Goal: Check status: Check status

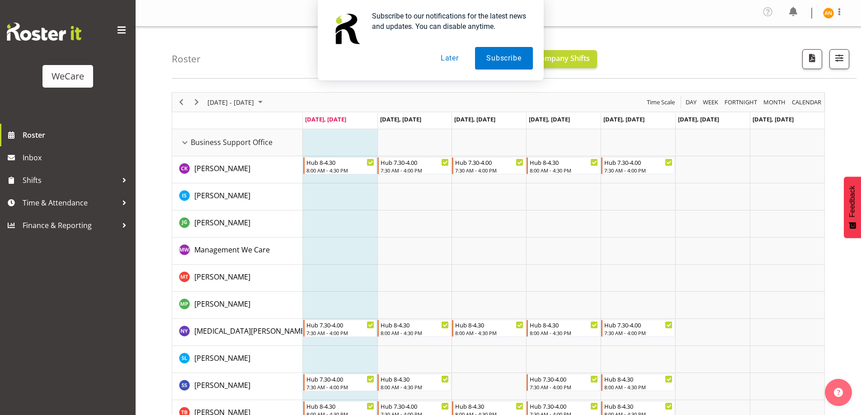
click at [451, 56] on button "Later" at bounding box center [449, 58] width 41 height 23
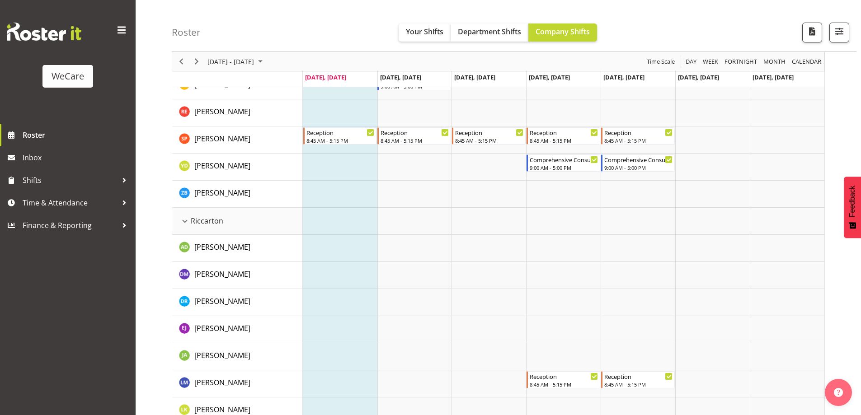
scroll to position [1824, 0]
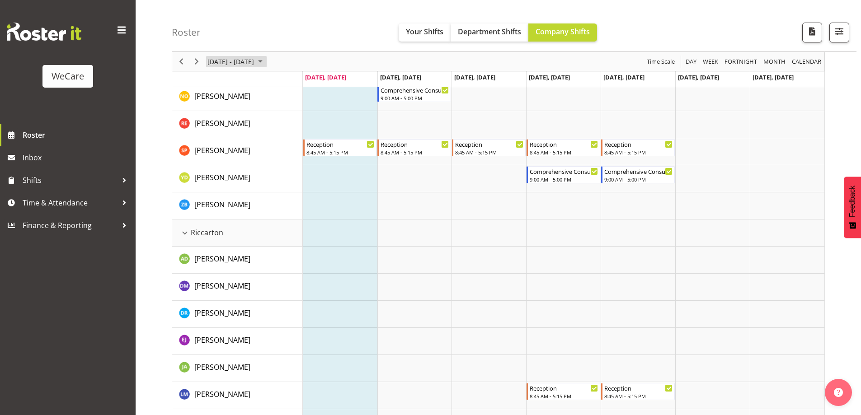
click at [266, 62] on span "September 08 - 14, 2025" at bounding box center [260, 61] width 11 height 11
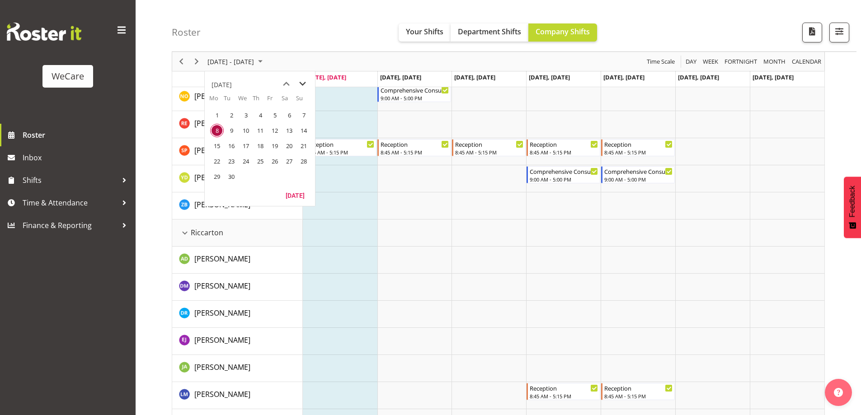
click at [300, 82] on span "next month" at bounding box center [303, 84] width 16 height 16
click at [296, 190] on button "Today" at bounding box center [295, 195] width 31 height 13
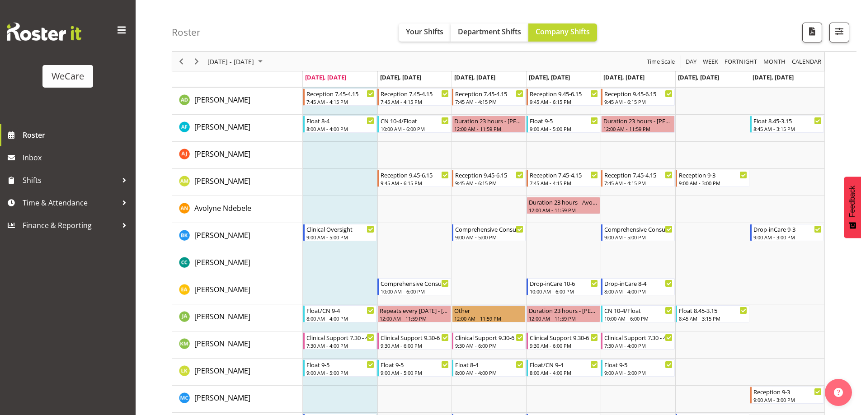
scroll to position [358, 0]
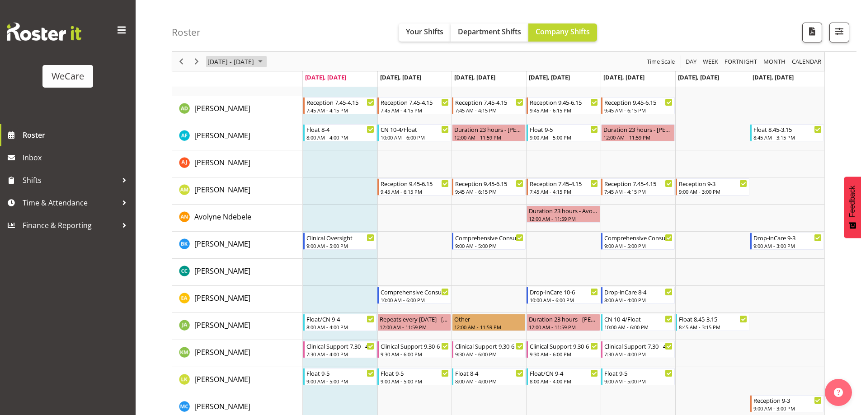
click at [266, 62] on span "September 08 - 14, 2025" at bounding box center [260, 61] width 11 height 11
click at [34, 159] on span "Inbox" at bounding box center [77, 158] width 108 height 14
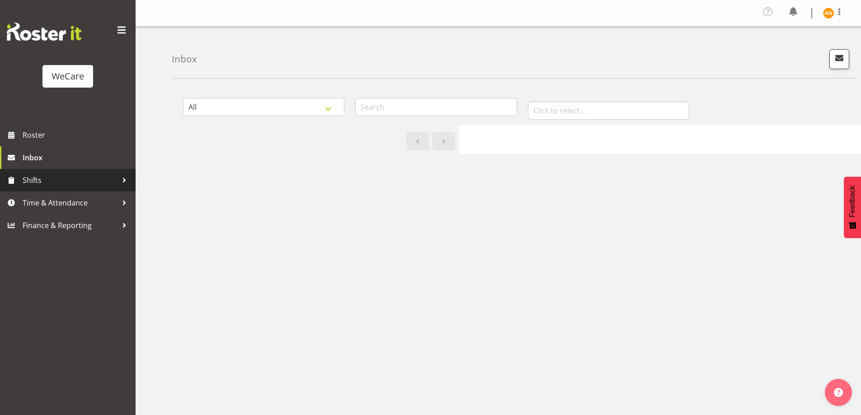
click at [36, 177] on span "Shifts" at bounding box center [70, 180] width 95 height 14
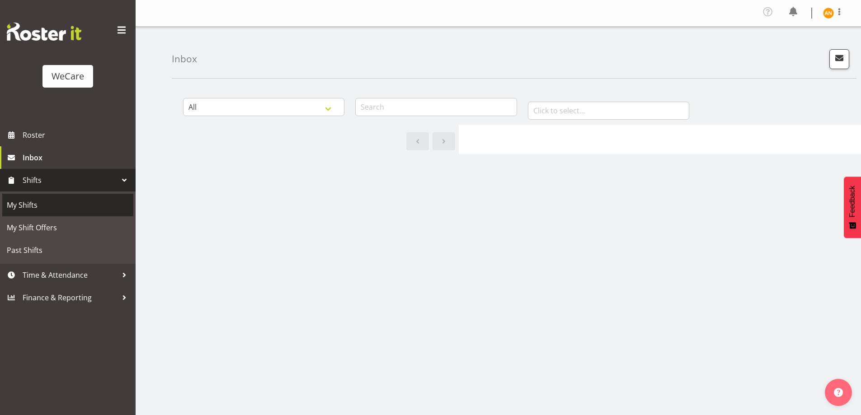
click at [26, 202] on span "My Shifts" at bounding box center [68, 205] width 122 height 14
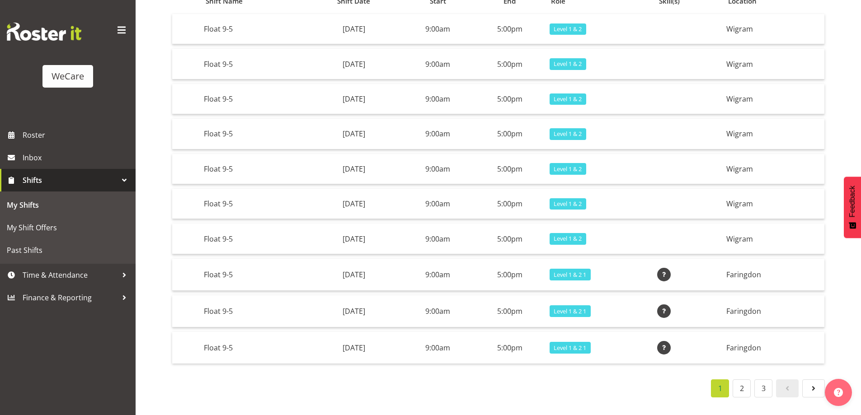
scroll to position [113, 0]
click at [742, 384] on link "2" at bounding box center [741, 388] width 18 height 18
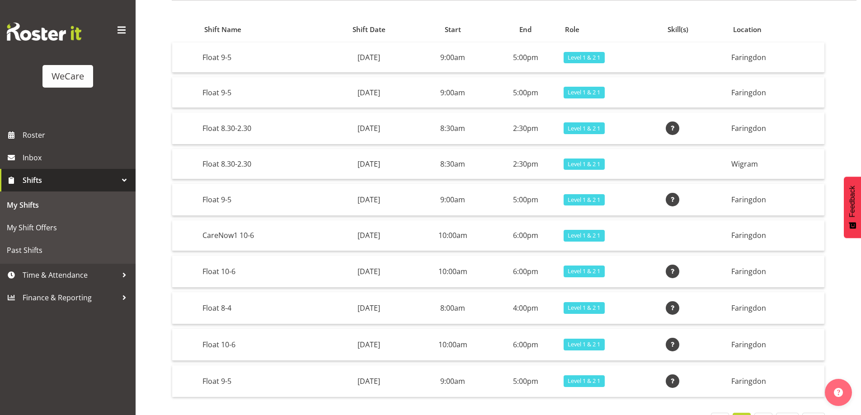
scroll to position [118, 0]
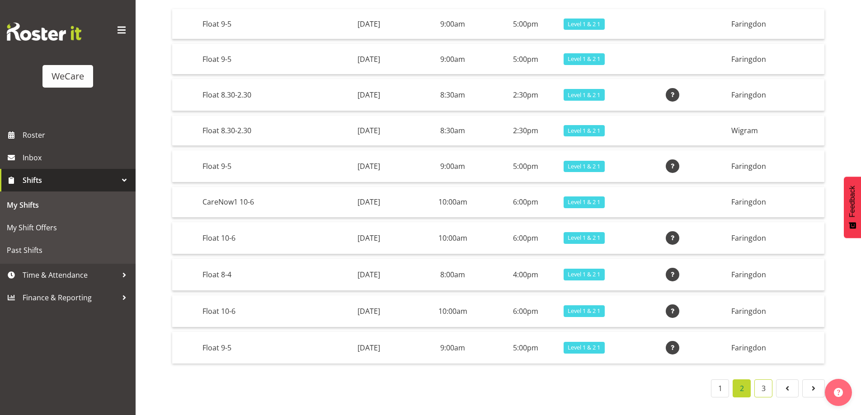
click at [763, 380] on link "3" at bounding box center [763, 388] width 18 height 18
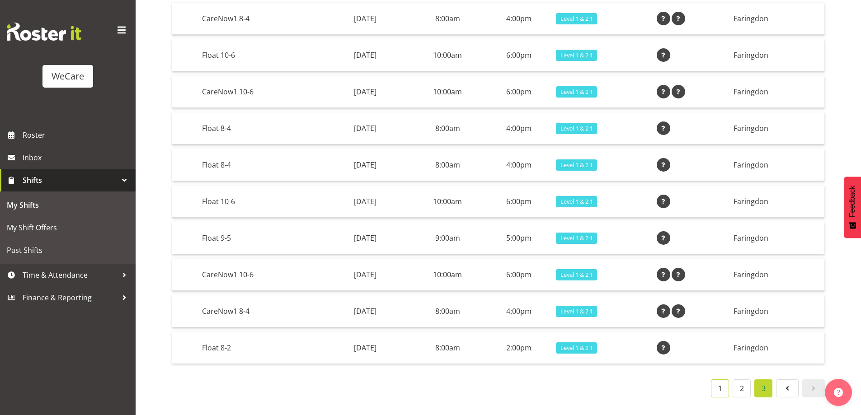
click at [722, 388] on link "1" at bounding box center [720, 388] width 18 height 18
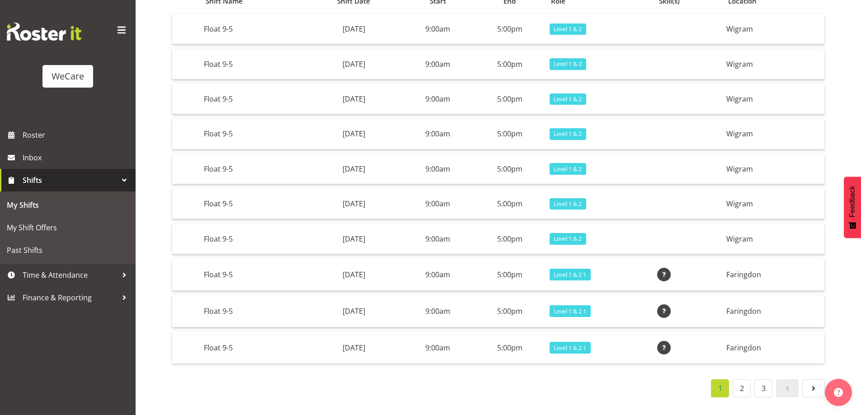
scroll to position [113, 0]
click at [50, 228] on span "My Shift Offers" at bounding box center [68, 228] width 122 height 14
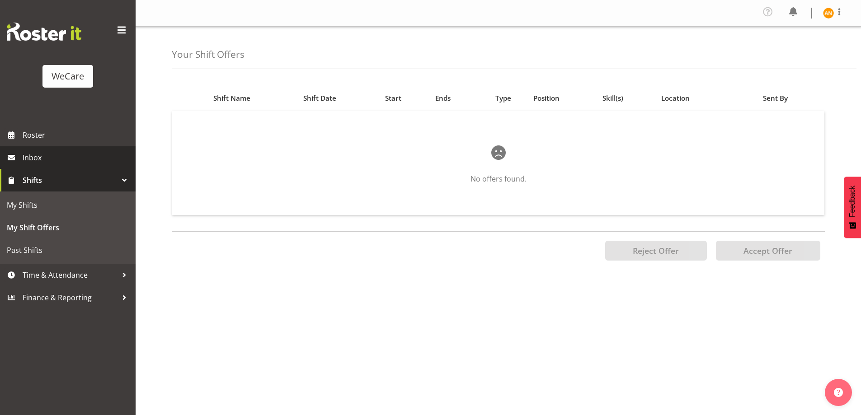
click at [50, 155] on span "Inbox" at bounding box center [77, 158] width 108 height 14
